Goal: Transaction & Acquisition: Purchase product/service

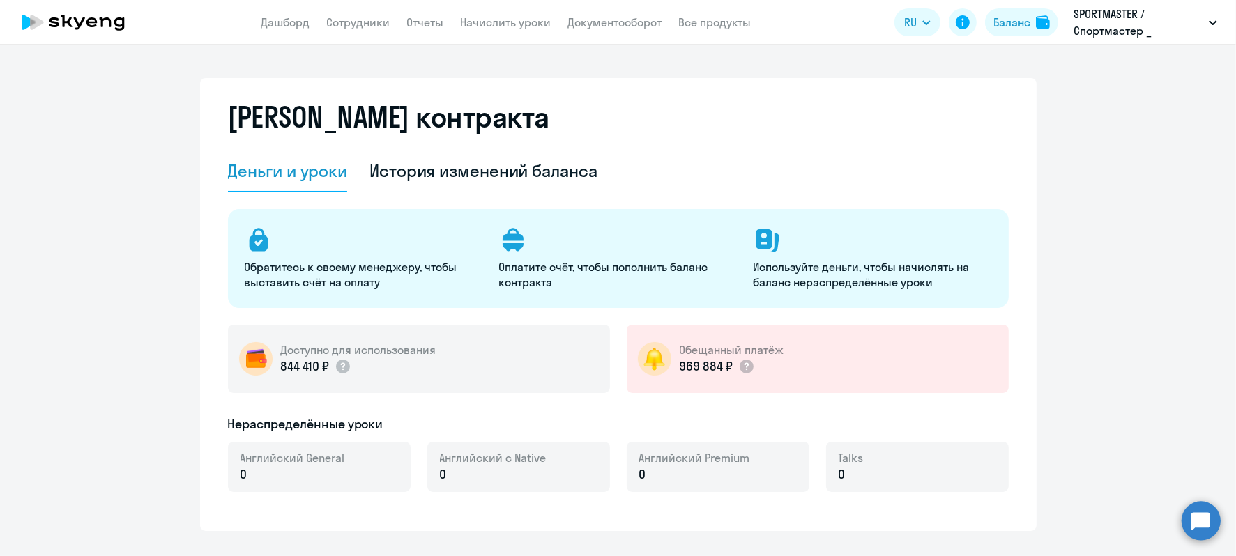
select select "english_adult_not_native_speaker"
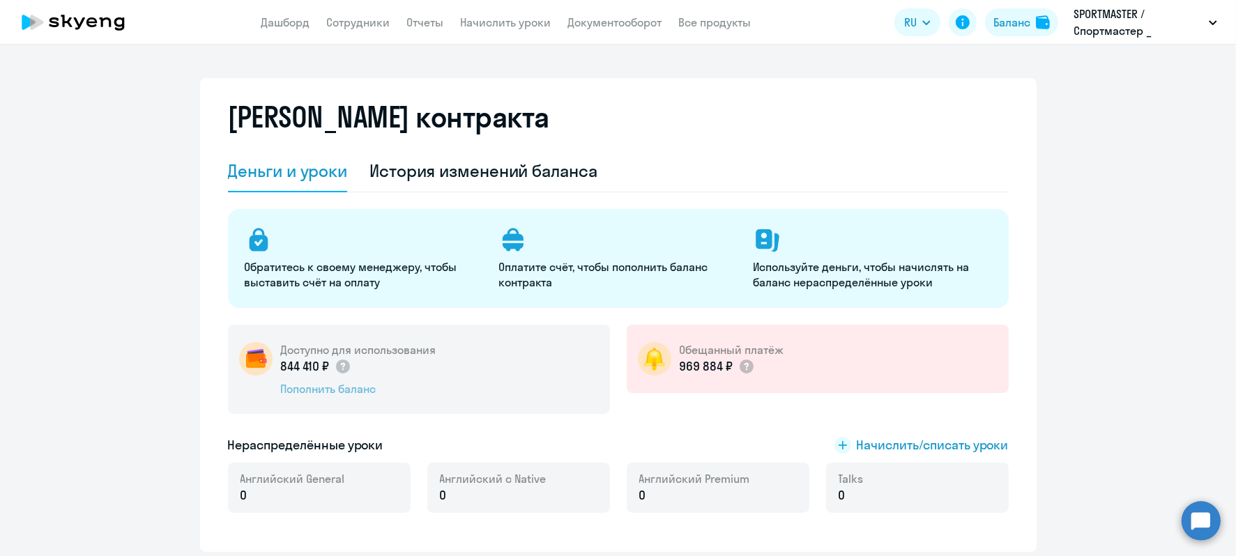
click at [333, 388] on div "Пополнить баланс" at bounding box center [358, 388] width 155 height 15
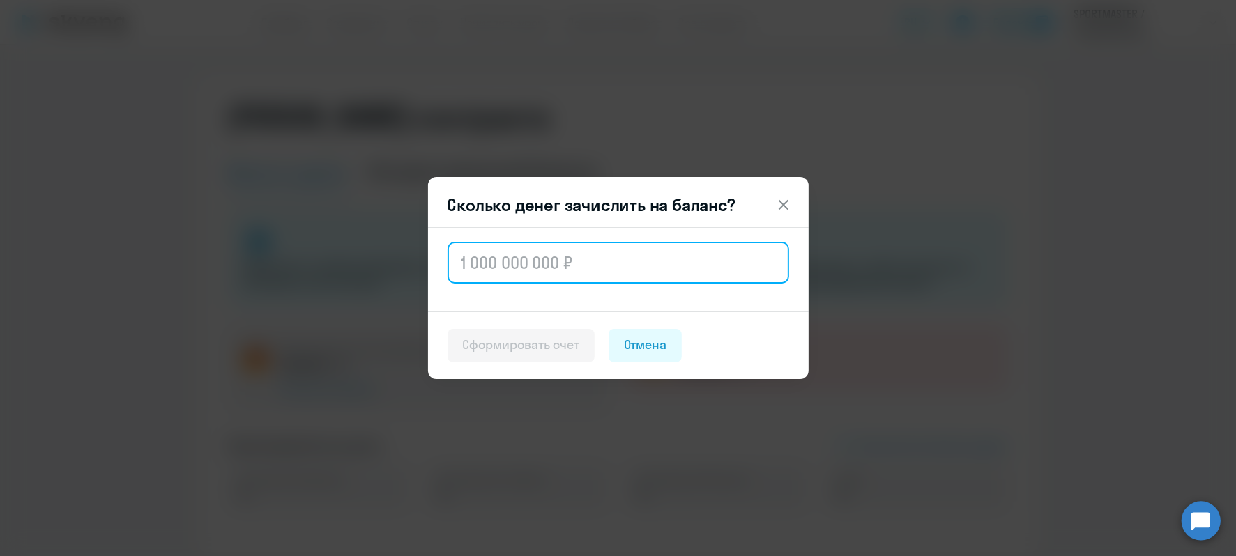
click at [585, 254] on input "text" at bounding box center [619, 263] width 342 height 42
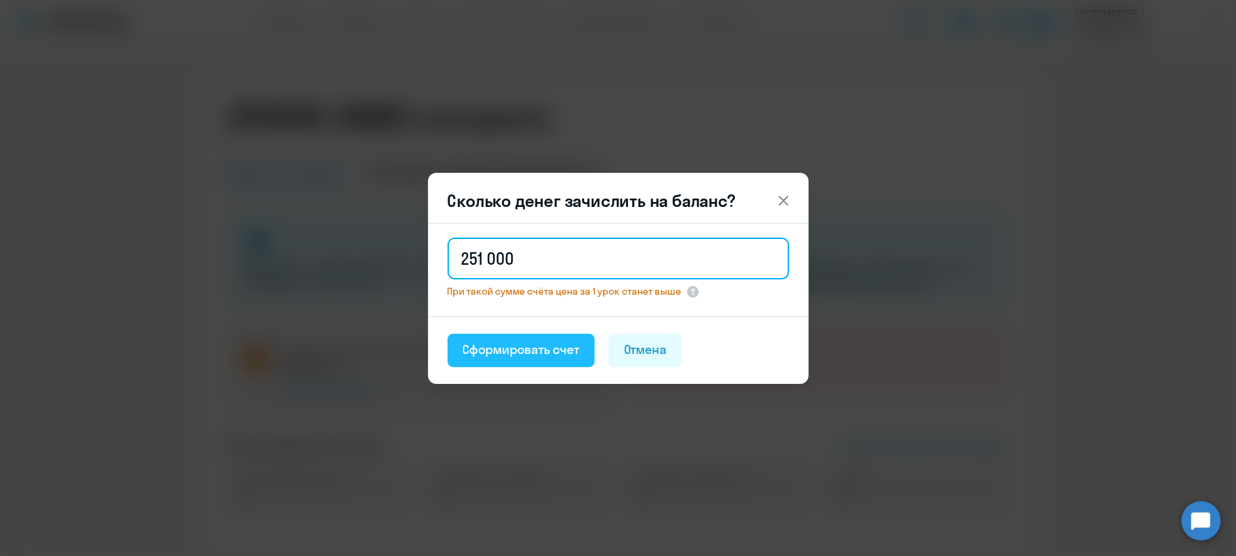
type input "251 000"
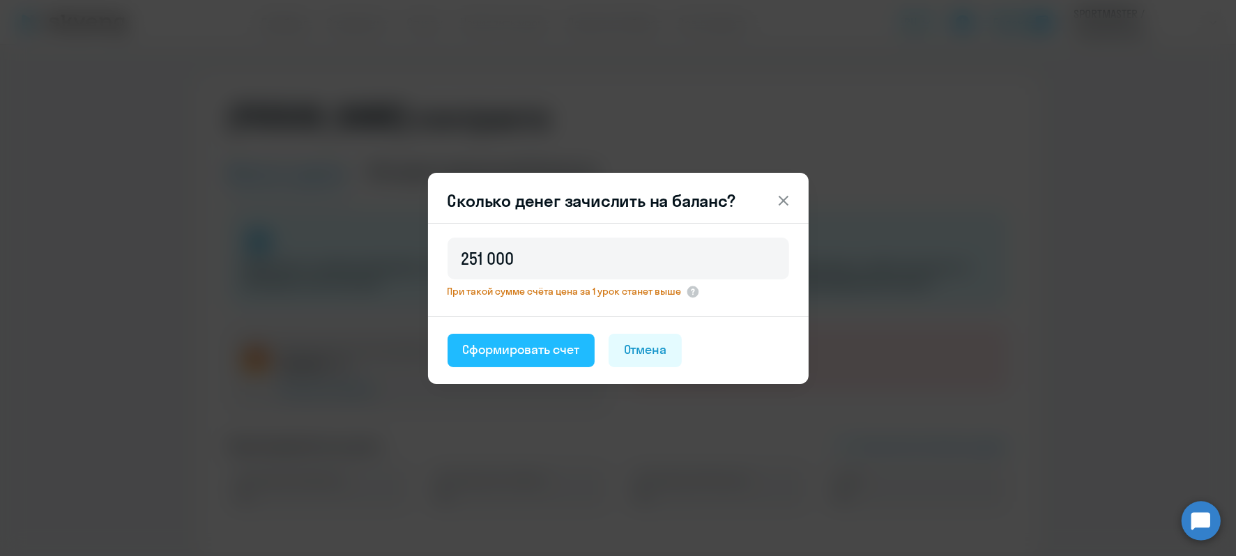
click at [517, 353] on div "Сформировать счет" at bounding box center [521, 350] width 116 height 18
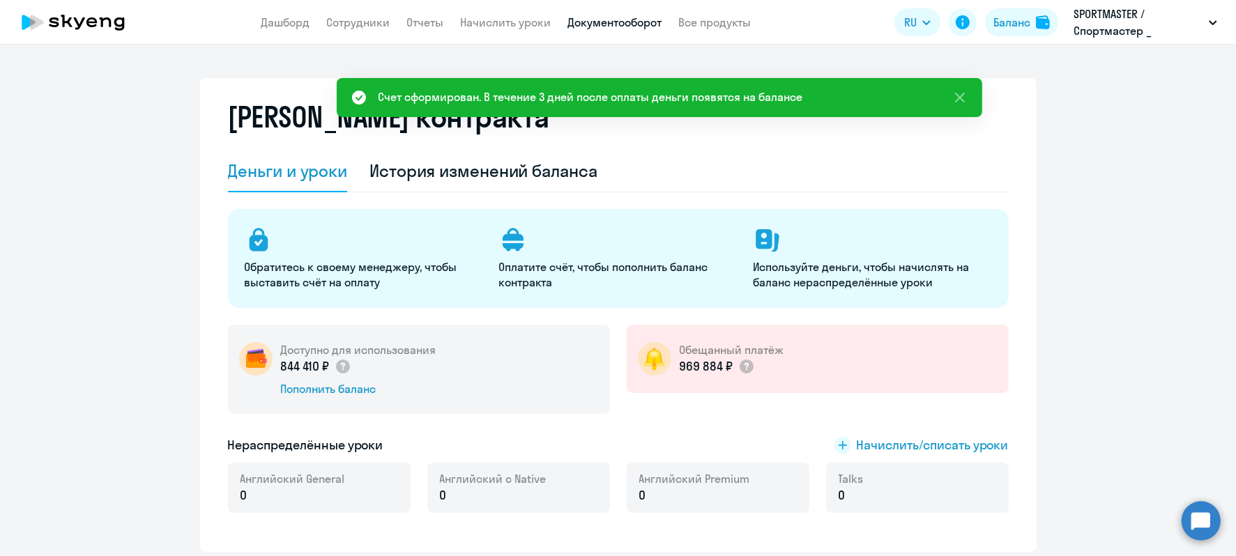
click at [596, 22] on link "Документооборот" at bounding box center [615, 22] width 94 height 14
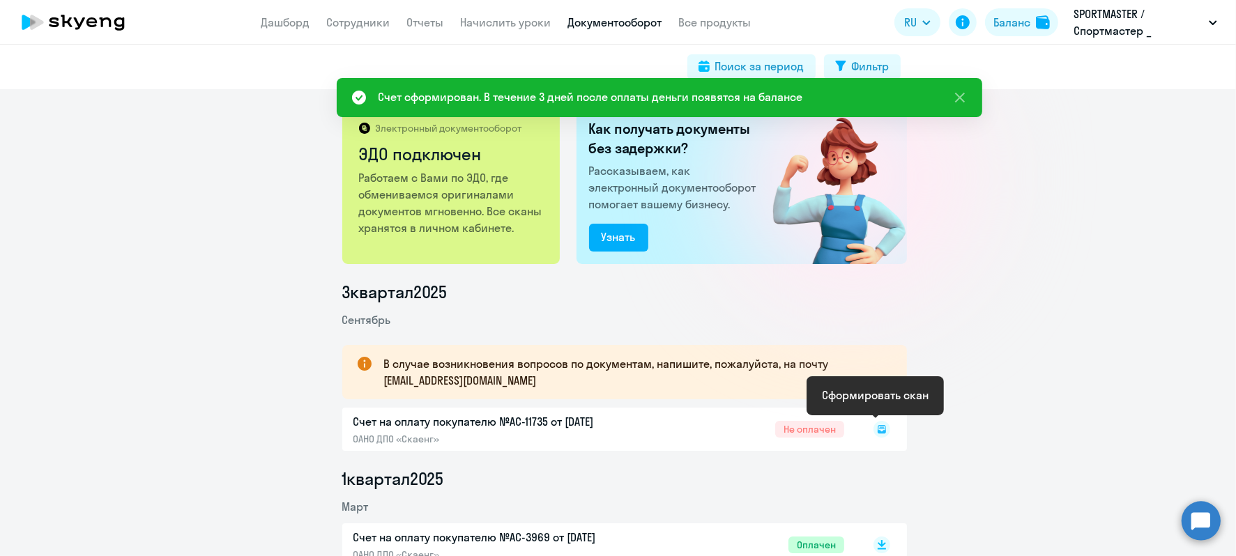
click at [875, 432] on icon at bounding box center [882, 429] width 17 height 17
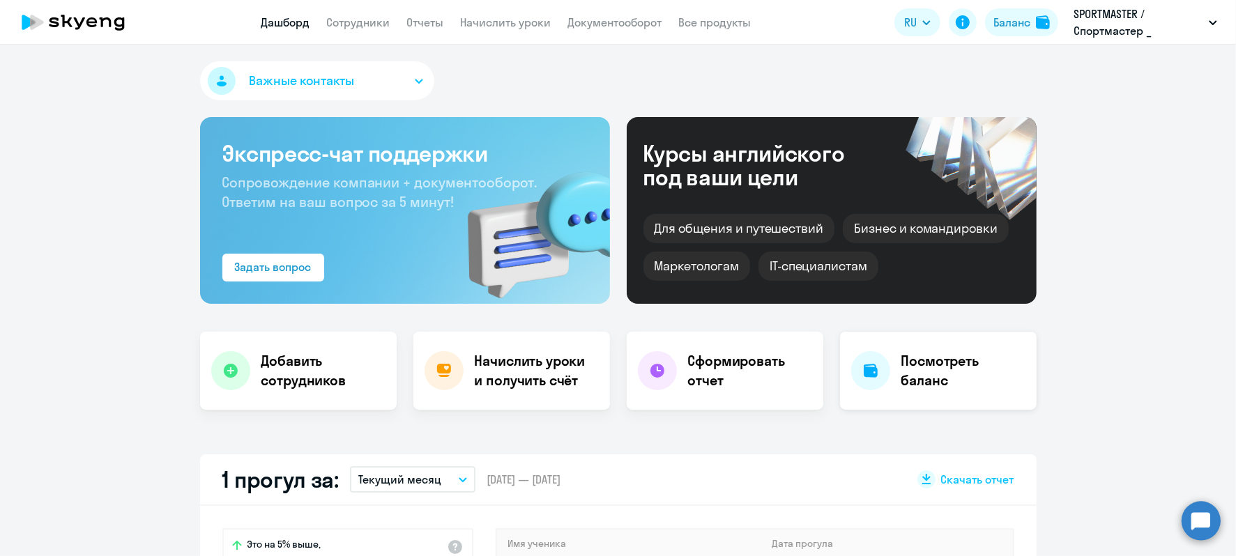
click at [904, 382] on h4 "Посмотреть баланс" at bounding box center [963, 370] width 124 height 39
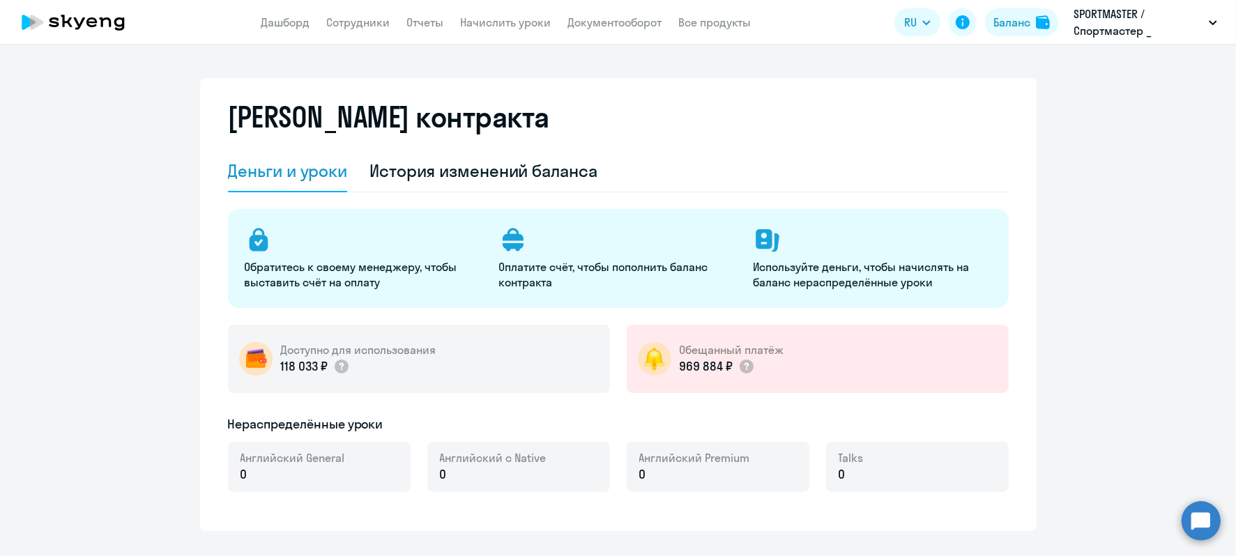
select select "english_adult_not_native_speaker"
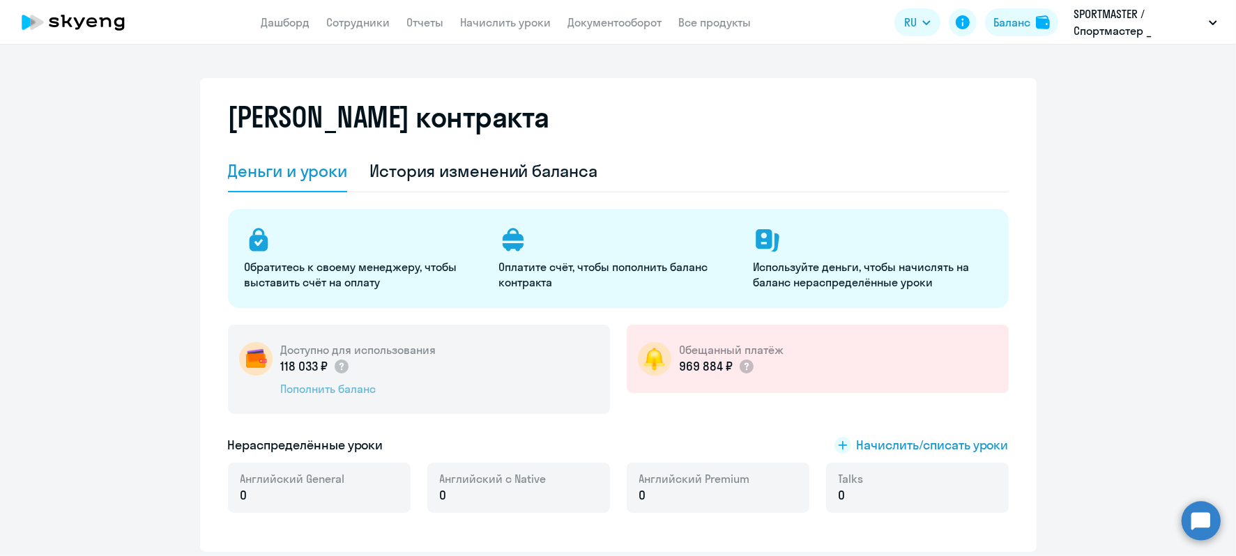
click at [344, 388] on div "Пополнить баланс" at bounding box center [358, 388] width 155 height 15
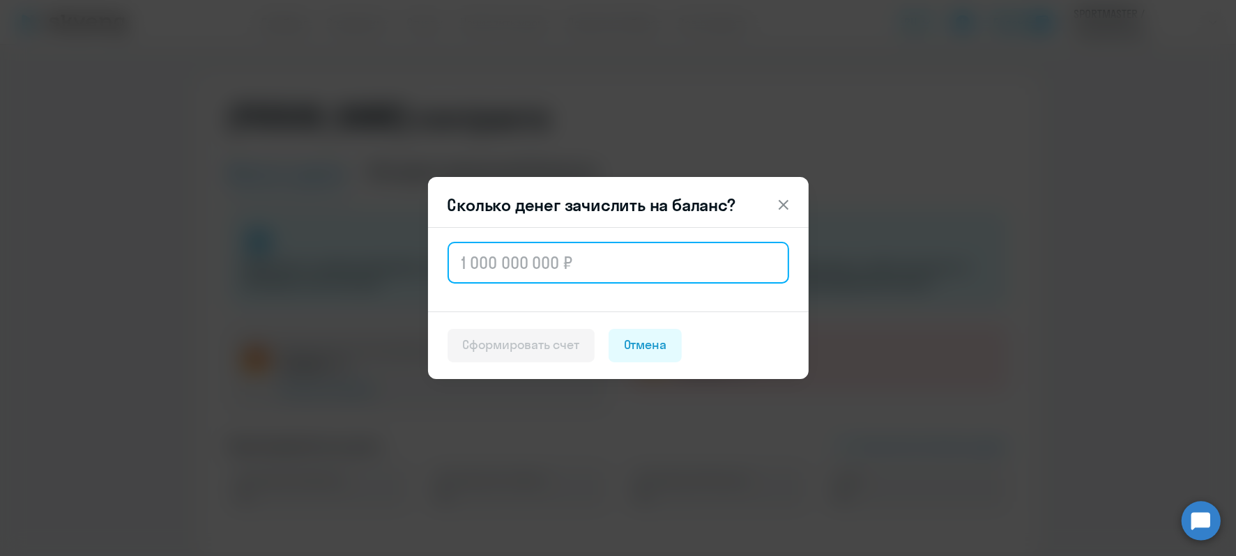
click at [561, 246] on input "text" at bounding box center [619, 263] width 342 height 42
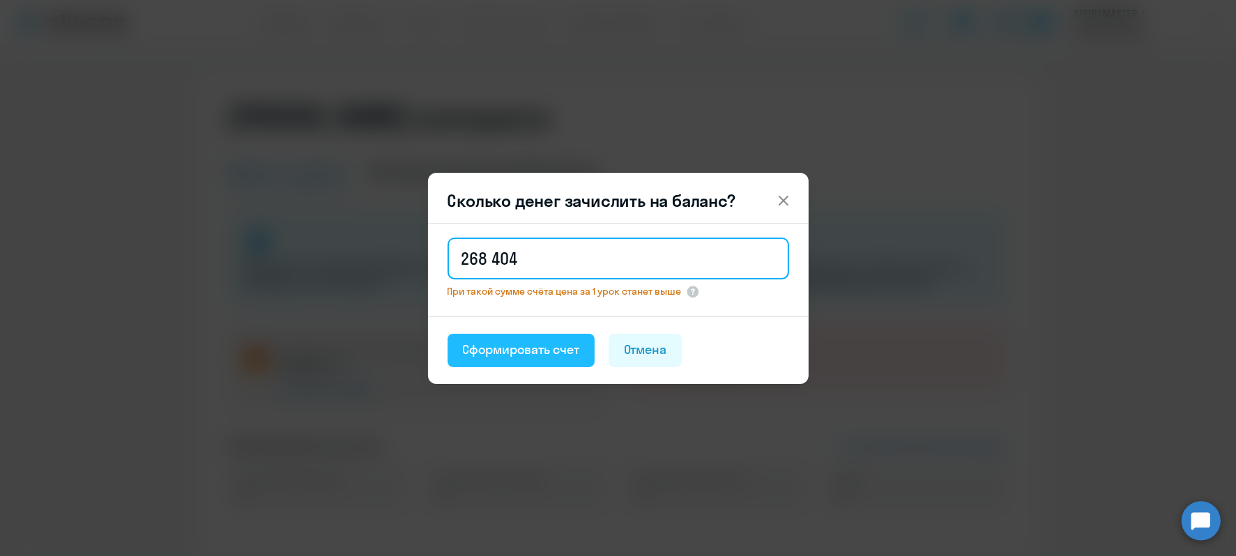
type input "268 404"
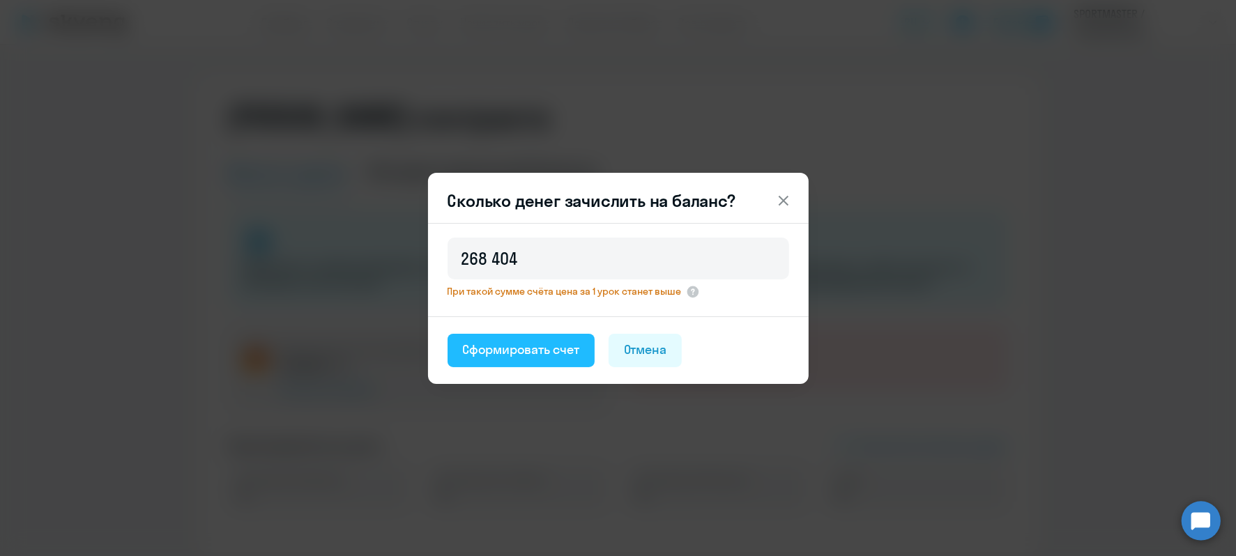
click at [565, 352] on div "Сформировать счет" at bounding box center [521, 350] width 116 height 18
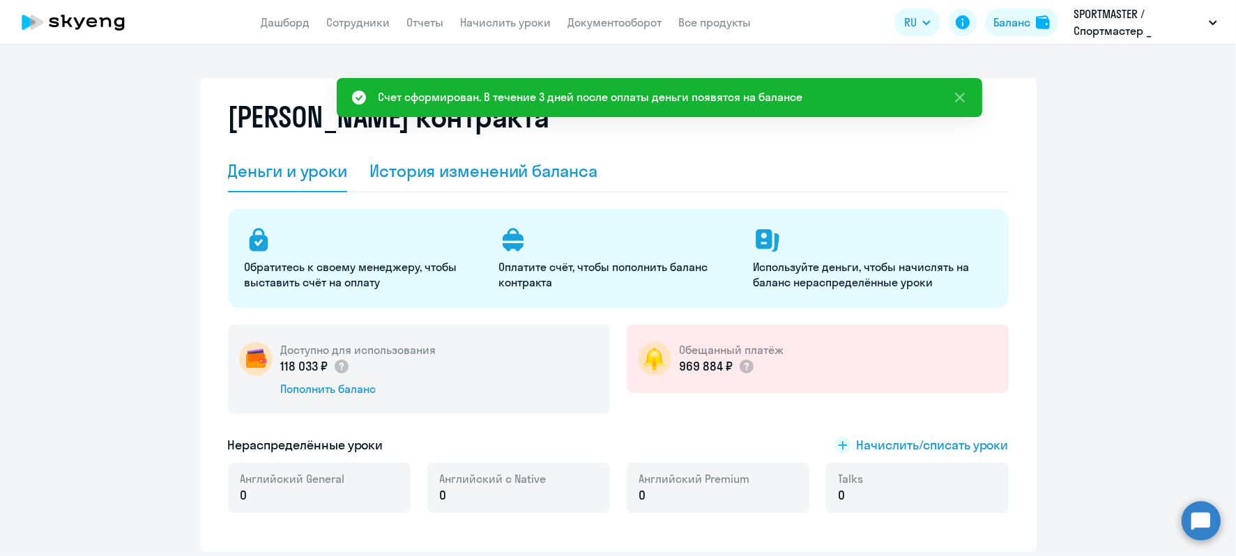
click at [546, 168] on div "История изменений баланса" at bounding box center [484, 171] width 228 height 22
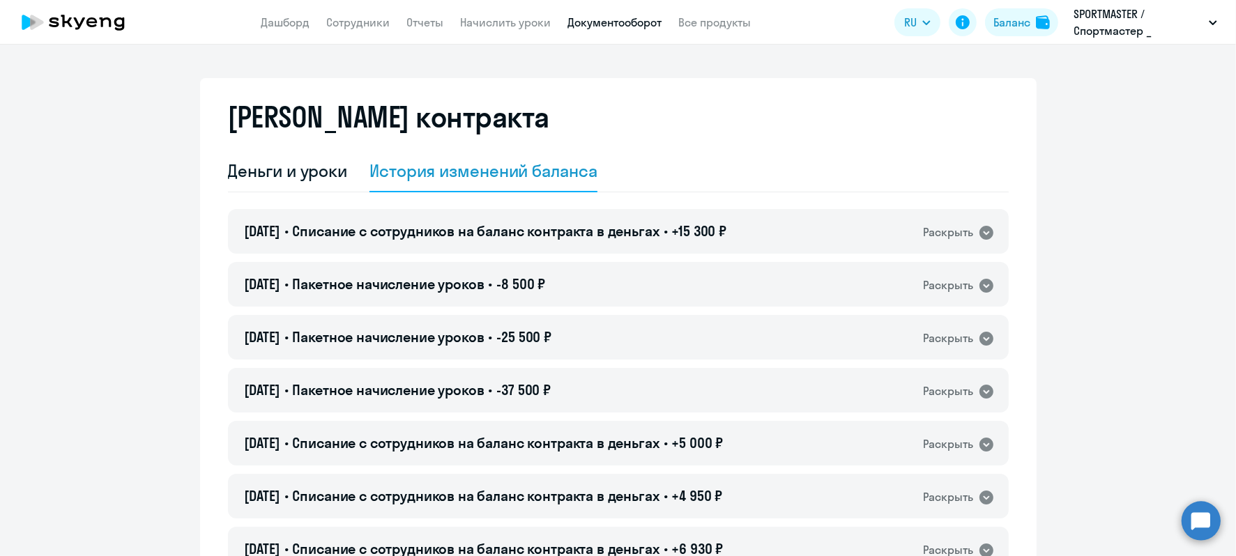
click at [644, 24] on link "Документооборот" at bounding box center [615, 22] width 94 height 14
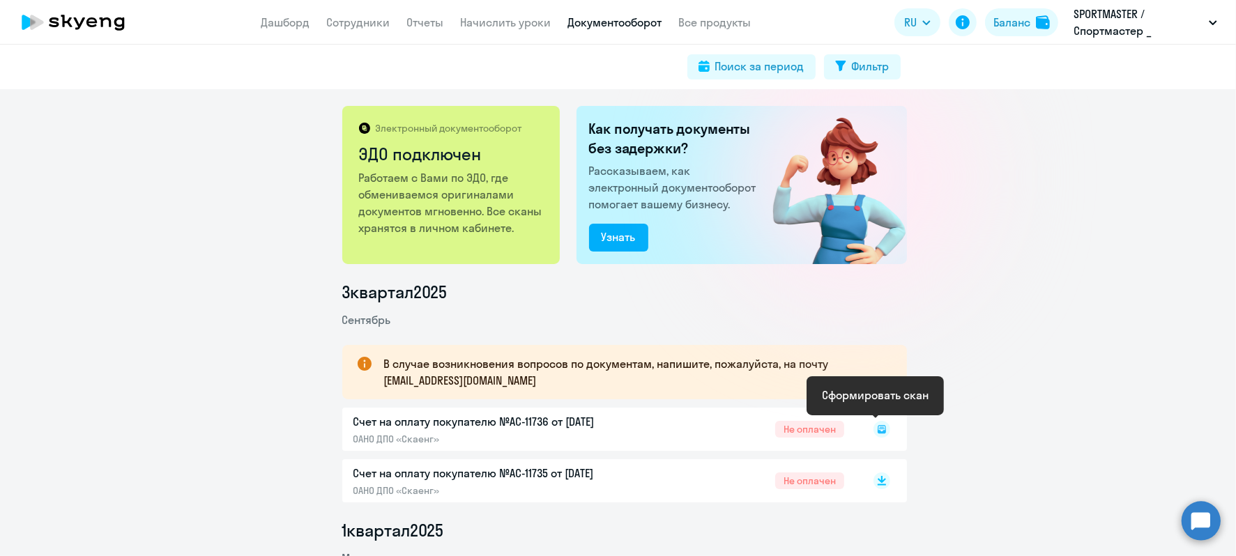
click at [874, 423] on rect at bounding box center [882, 429] width 17 height 17
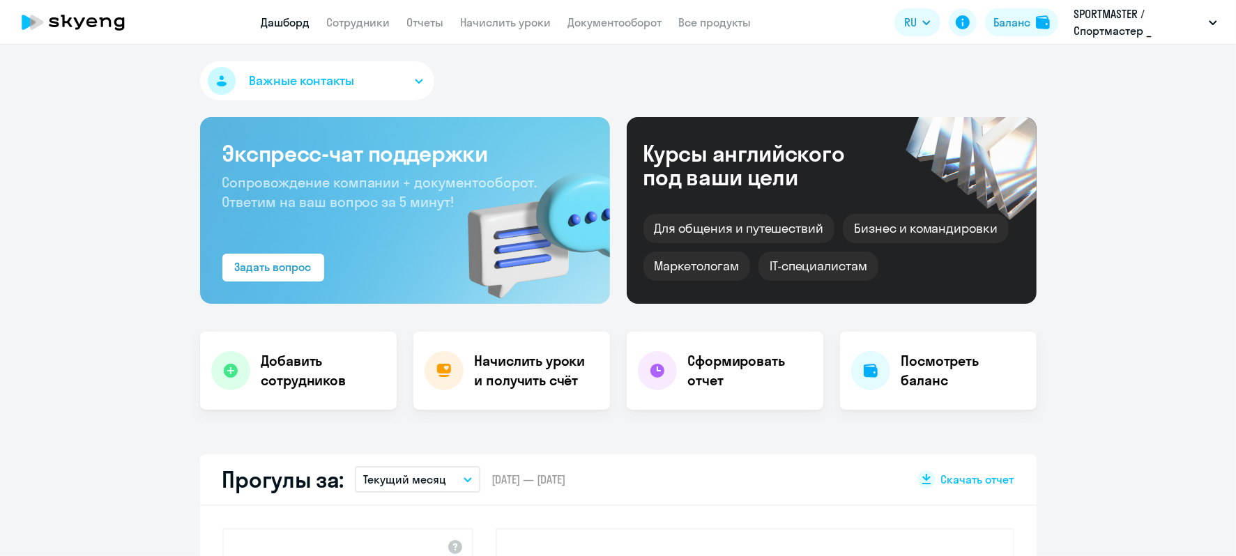
select select "30"
click at [915, 365] on h4 "Посмотреть баланс" at bounding box center [963, 370] width 124 height 39
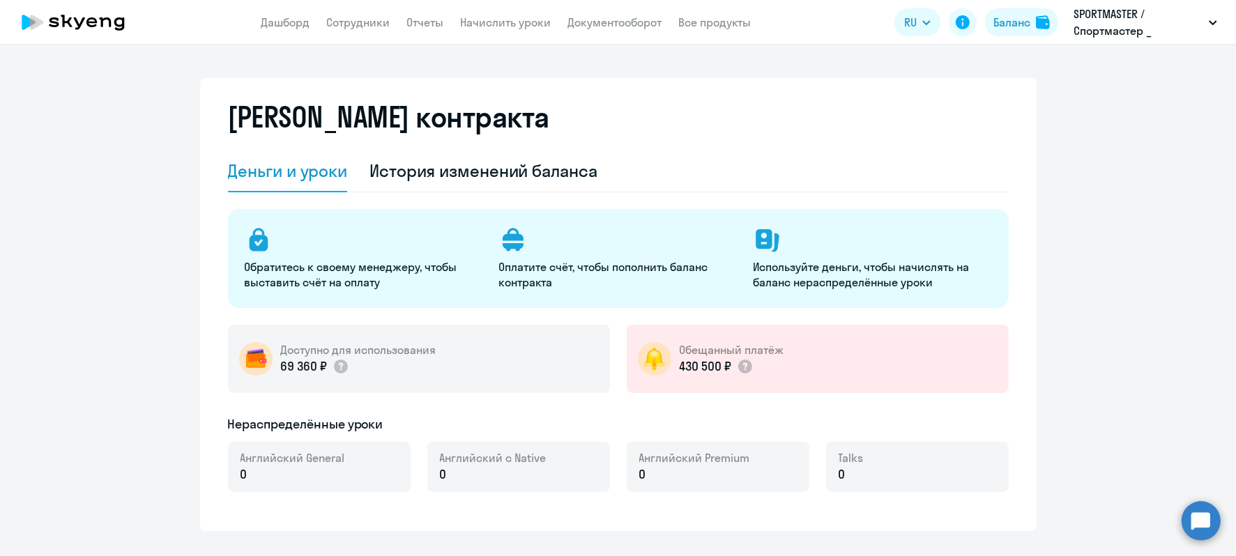
select select "english_adult_not_native_speaker"
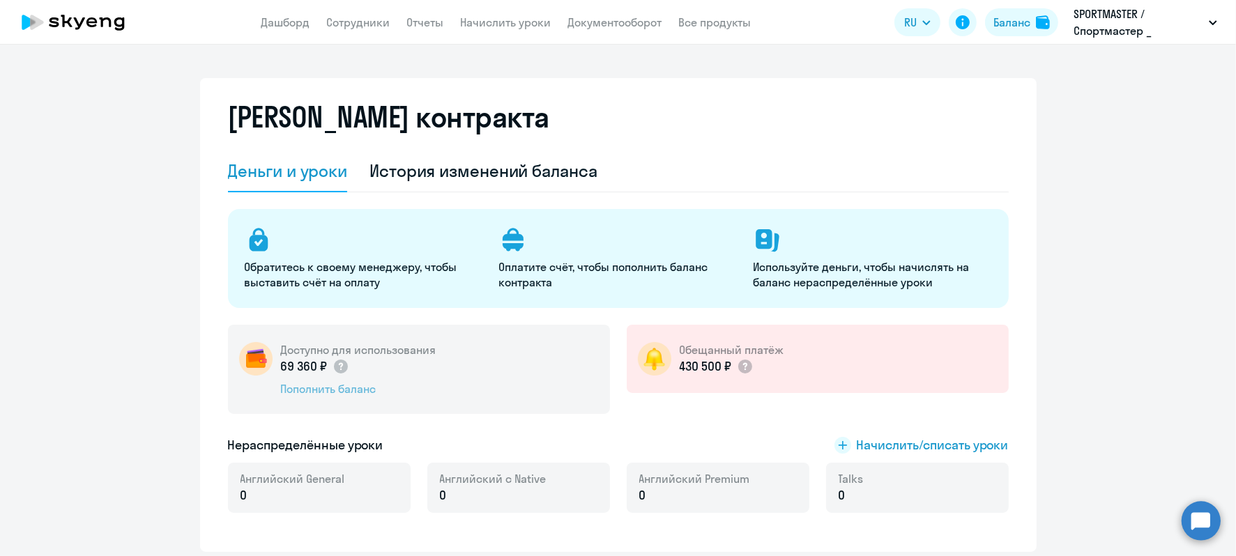
click at [314, 391] on div "Пополнить баланс" at bounding box center [358, 388] width 155 height 15
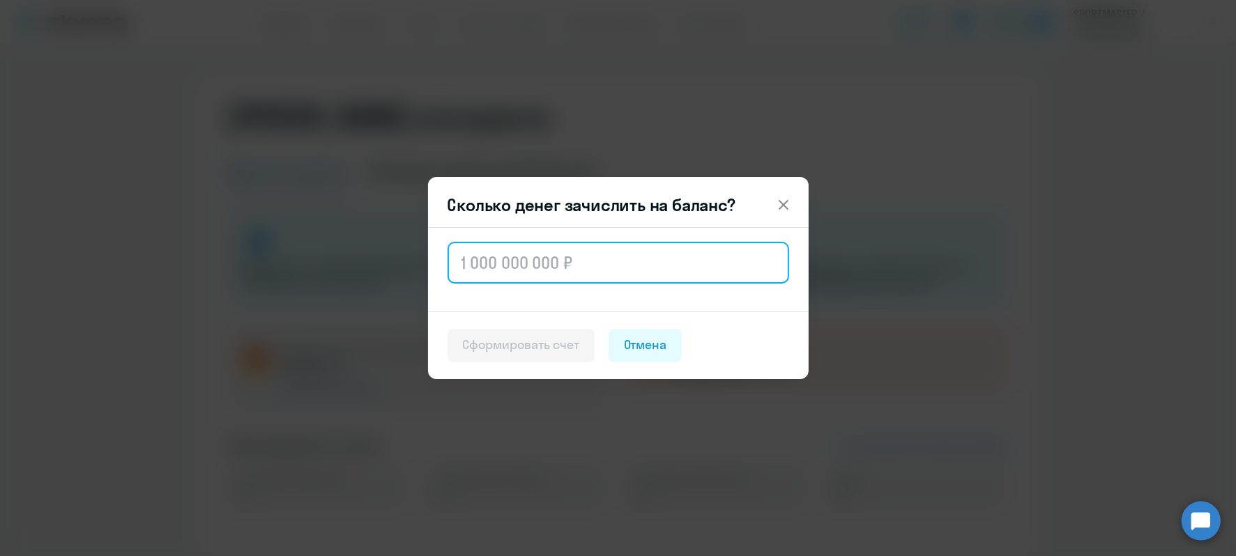
click at [528, 261] on input "text" at bounding box center [619, 263] width 342 height 42
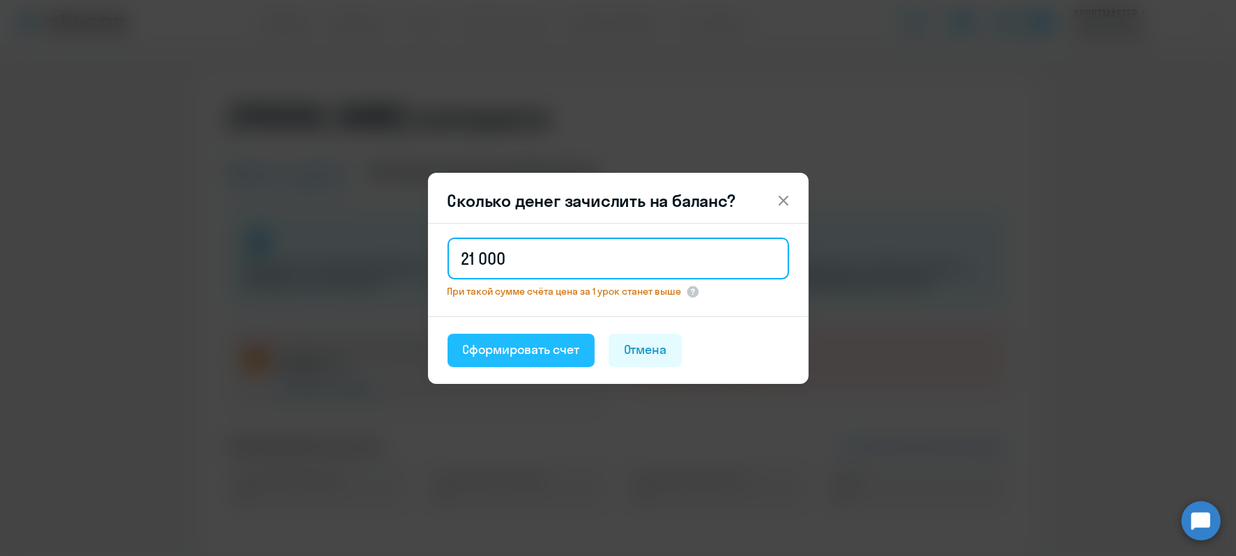
type input "21 000"
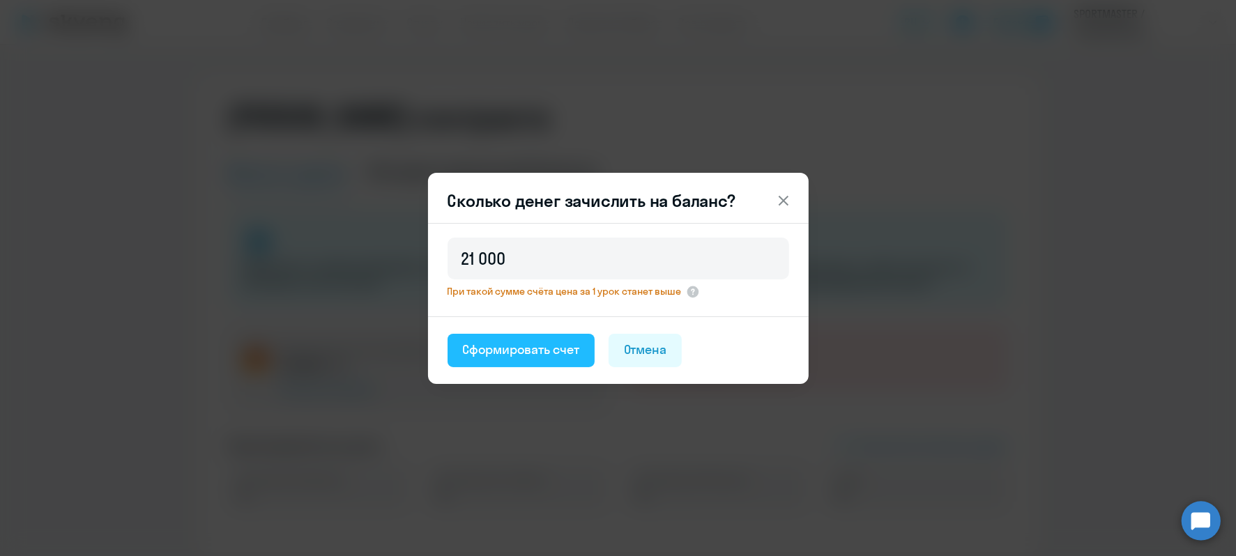
click at [508, 365] on button "Сформировать счет" at bounding box center [521, 350] width 147 height 33
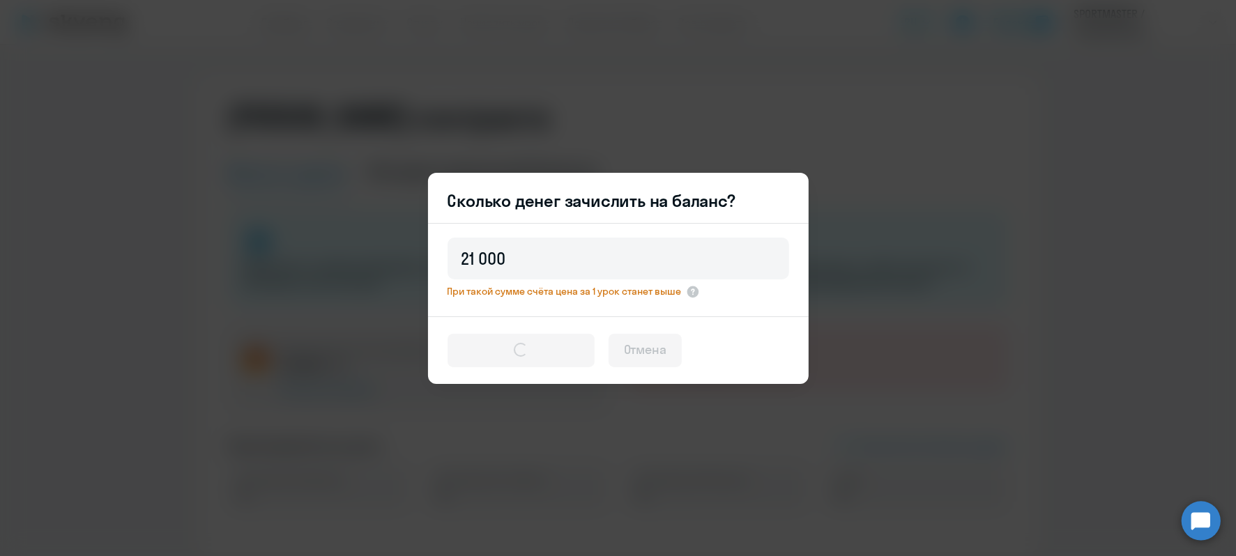
click at [514, 357] on div at bounding box center [520, 350] width 17 height 17
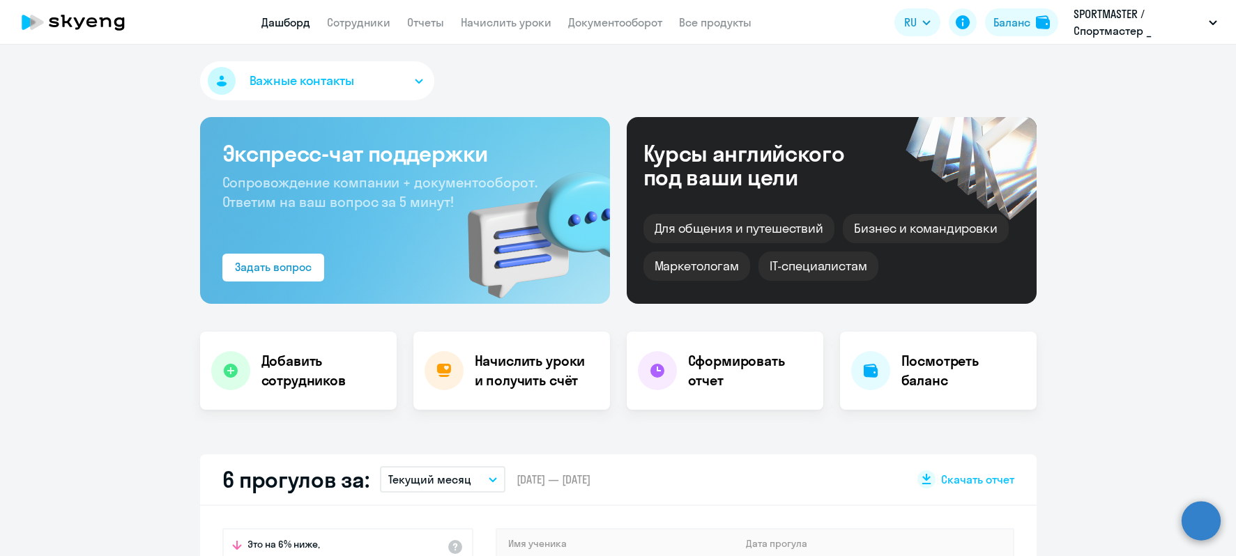
select select "30"
click at [938, 370] on h4 "Посмотреть баланс" at bounding box center [963, 370] width 124 height 39
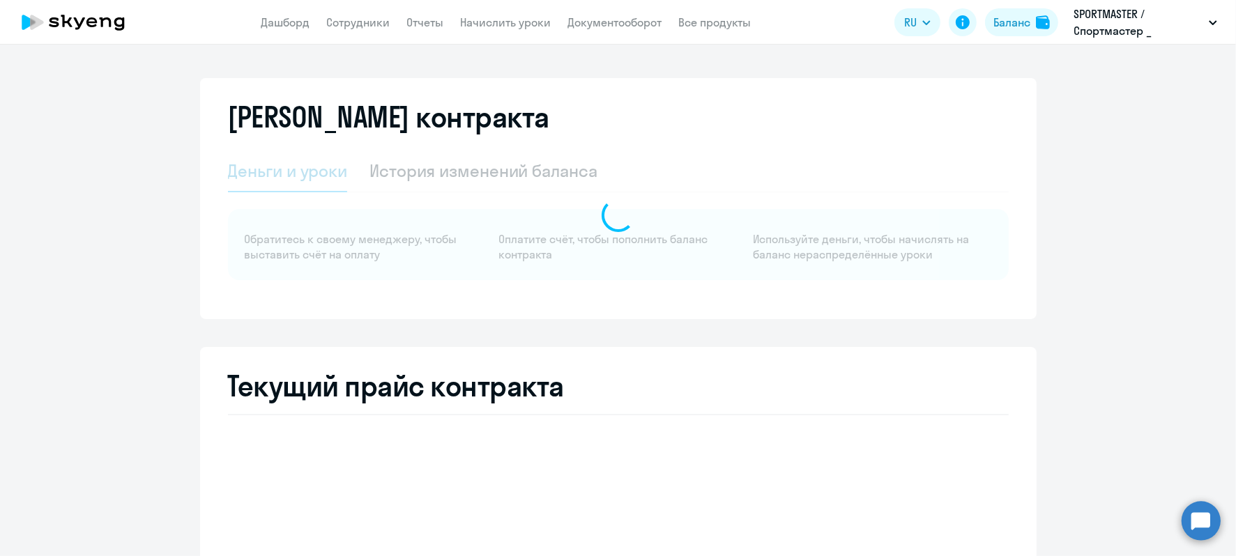
select select "english_adult_not_native_speaker"
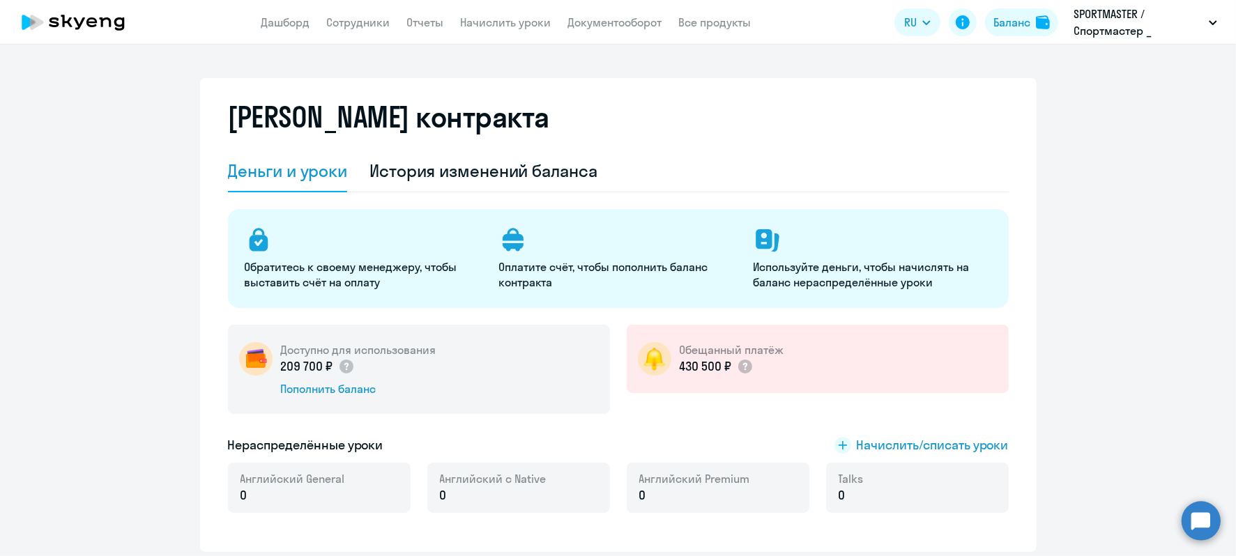
click at [344, 378] on div "209 700 ₽ Пополнить баланс" at bounding box center [358, 377] width 155 height 39
click at [344, 386] on div "Пополнить баланс" at bounding box center [358, 388] width 155 height 15
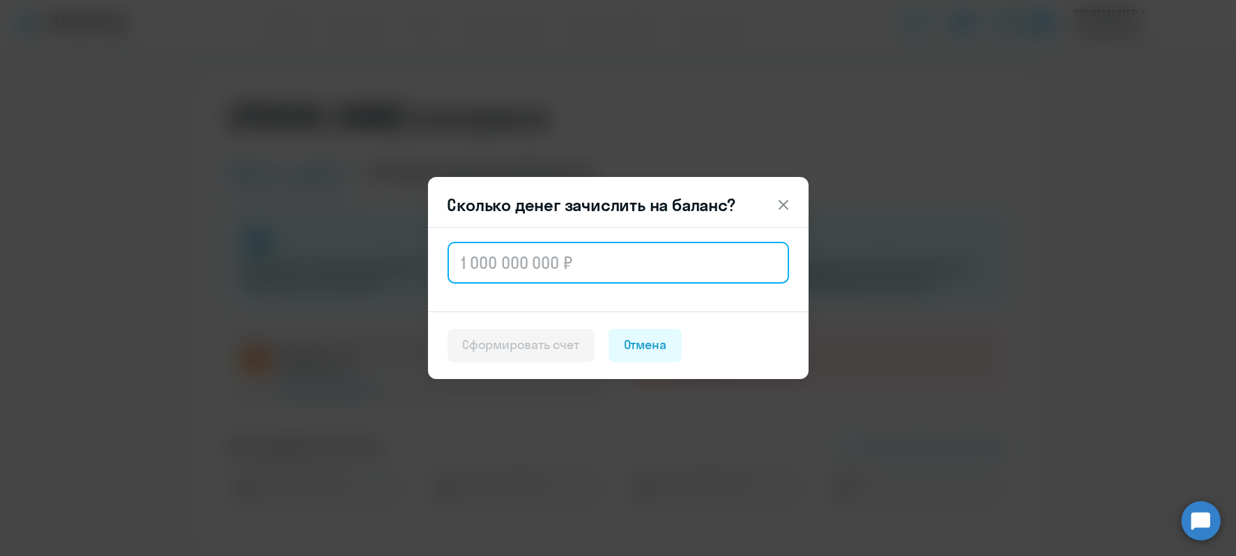
click at [496, 256] on input "text" at bounding box center [619, 263] width 342 height 42
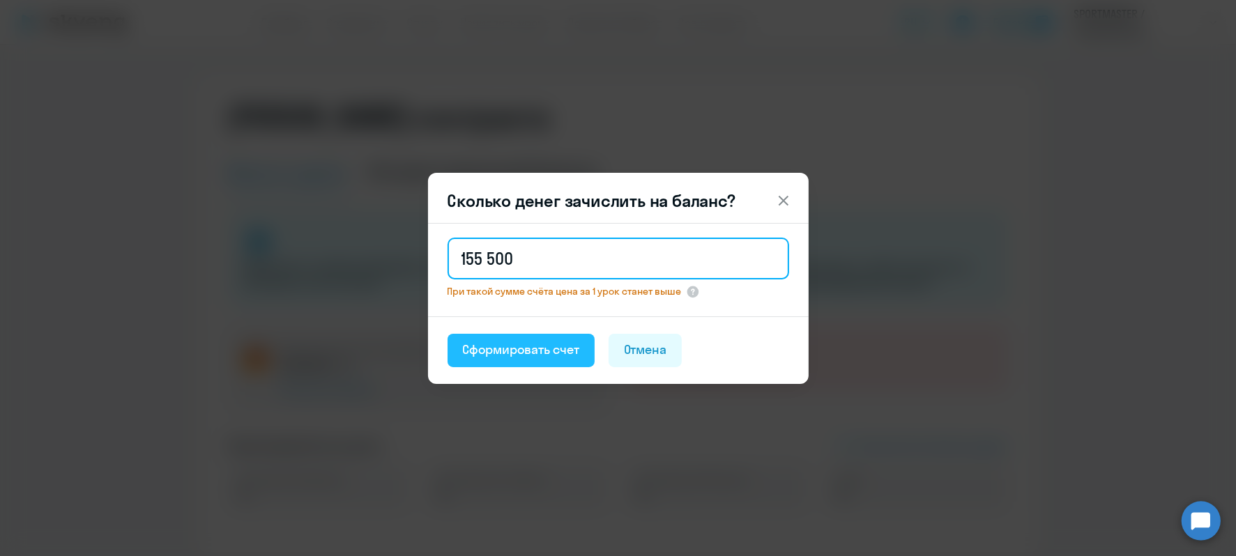
type input "155 500"
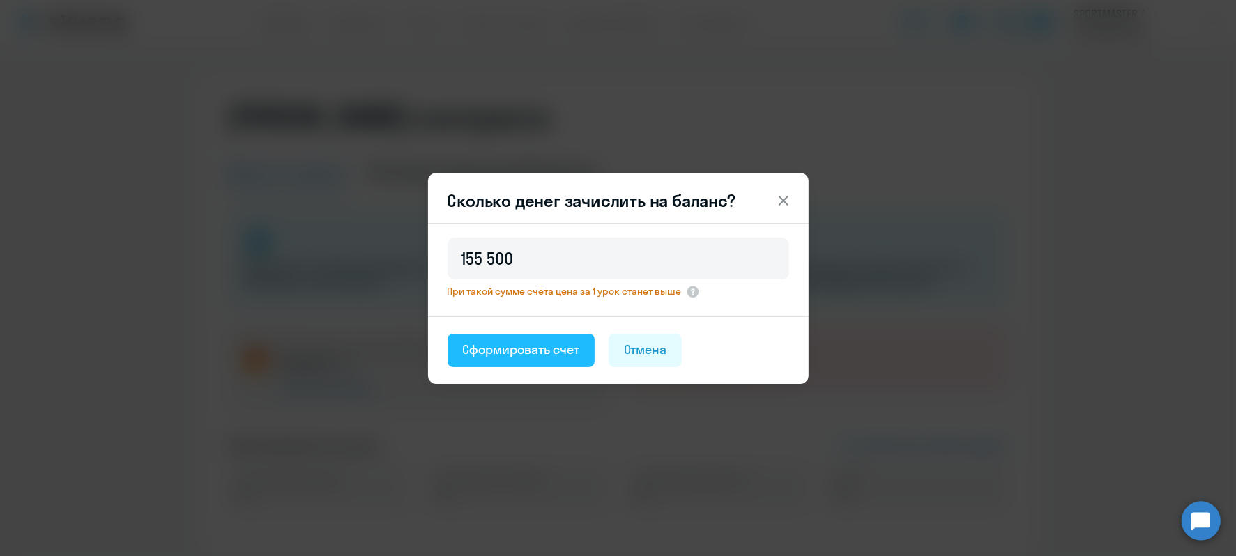
click at [500, 361] on button "Сформировать счет" at bounding box center [521, 350] width 147 height 33
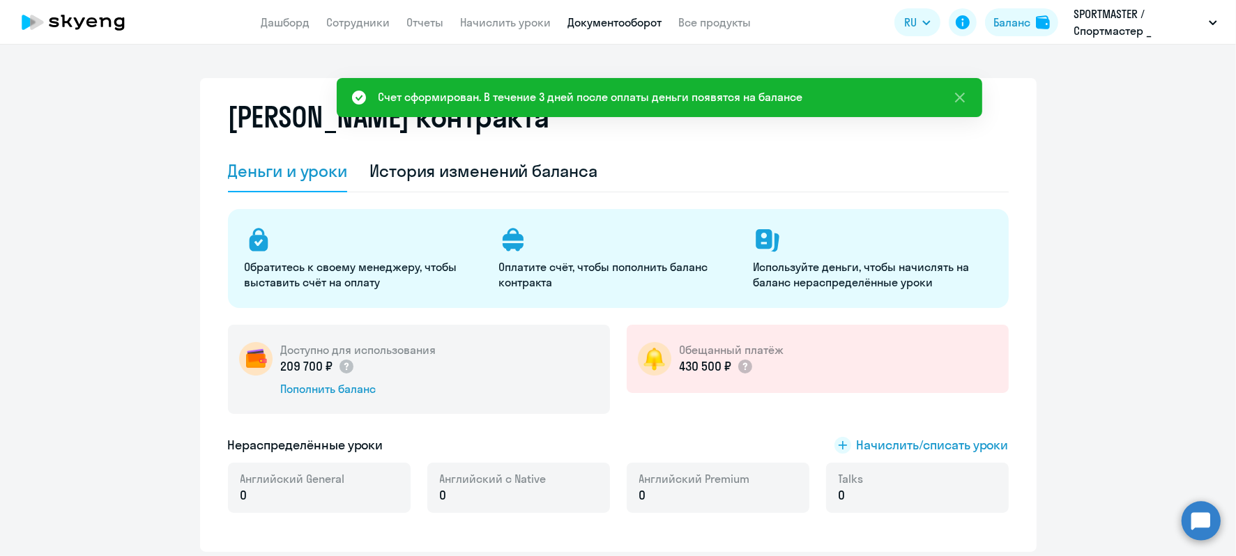
click at [609, 23] on link "Документооборот" at bounding box center [615, 22] width 94 height 14
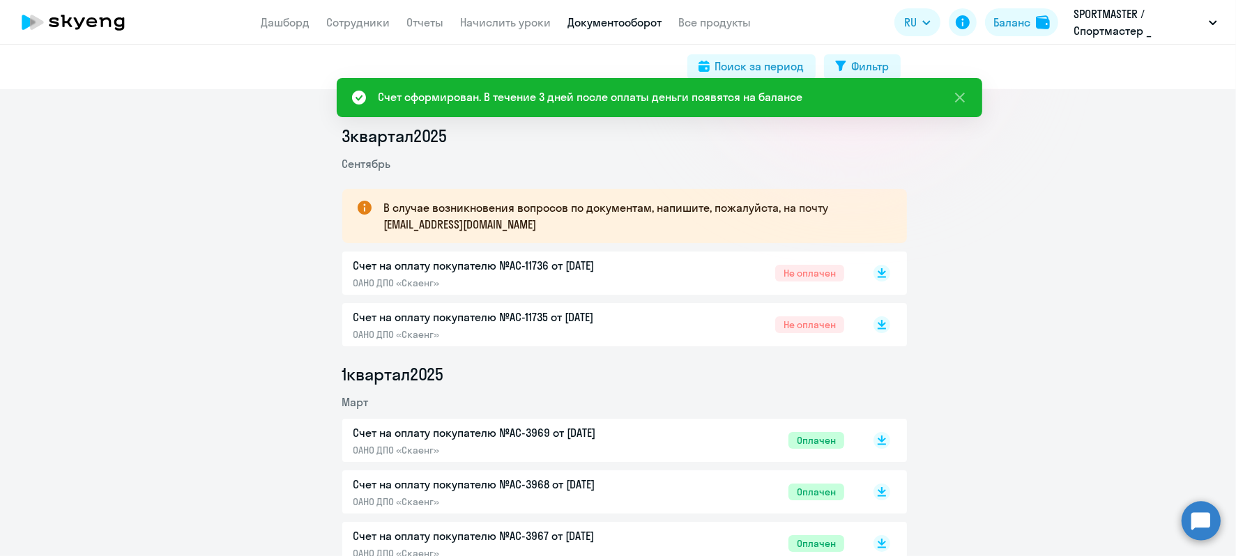
scroll to position [174, 0]
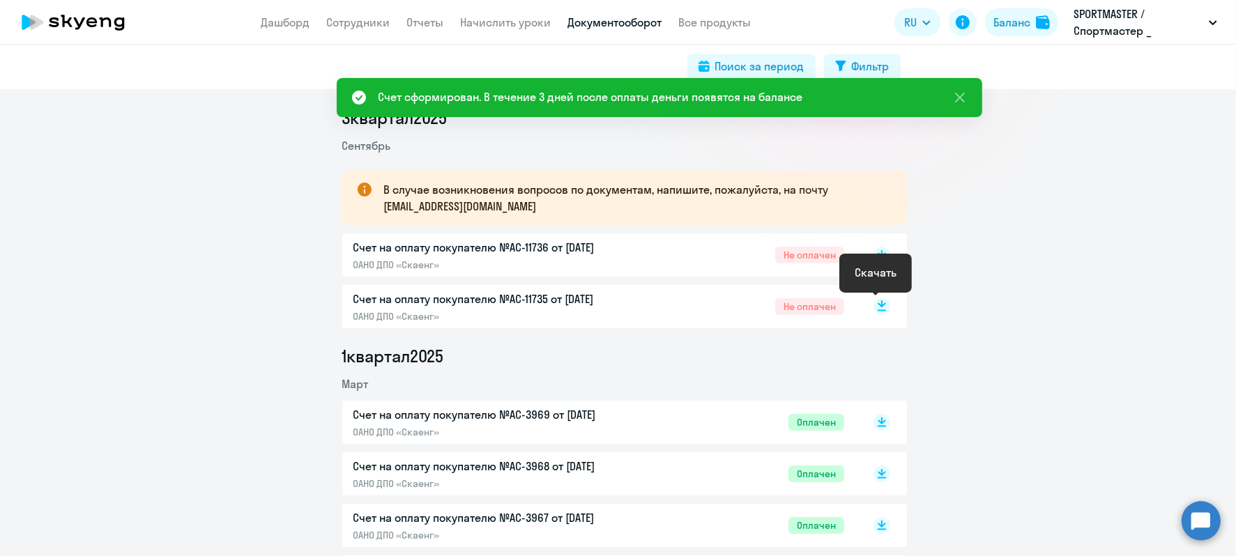
click at [874, 302] on rect at bounding box center [882, 306] width 17 height 17
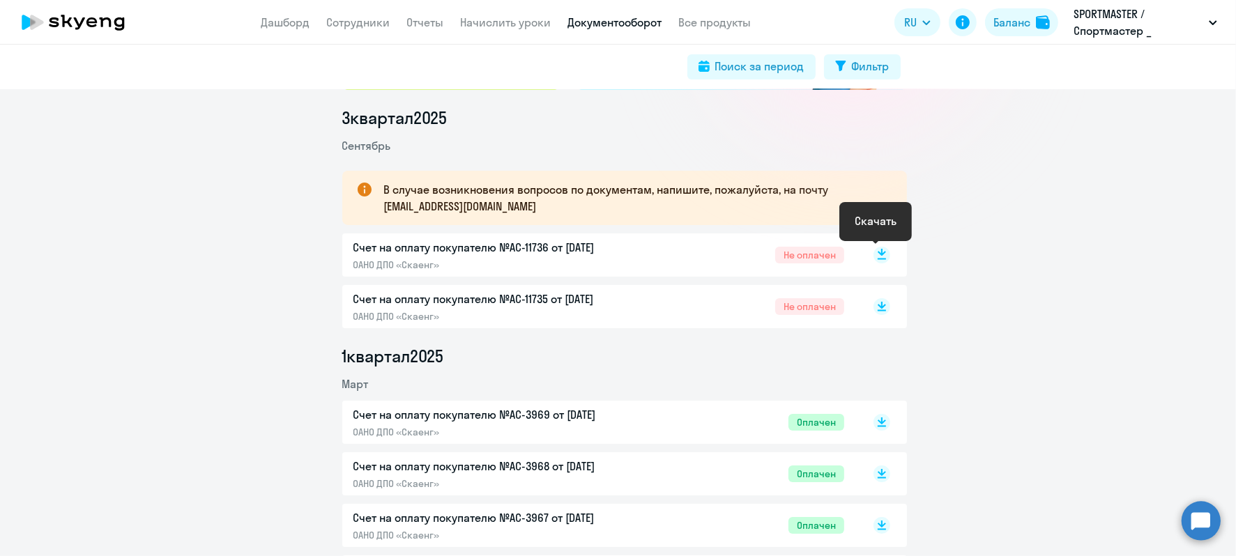
click at [878, 254] on rect at bounding box center [882, 255] width 17 height 17
